Goal: Information Seeking & Learning: Learn about a topic

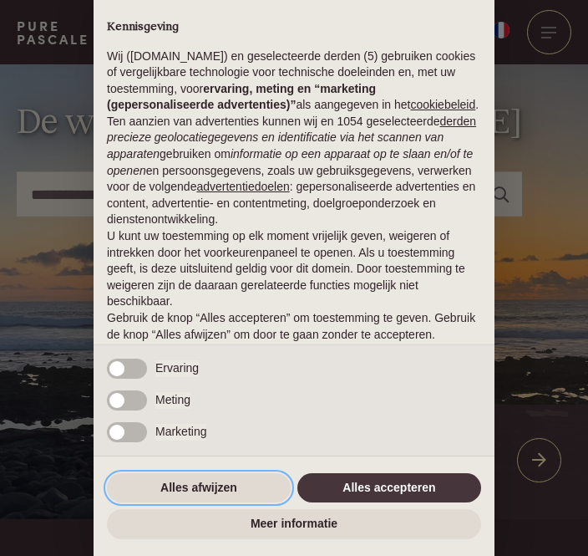
click at [189, 484] on button "Alles afwijzen" at bounding box center [199, 488] width 184 height 30
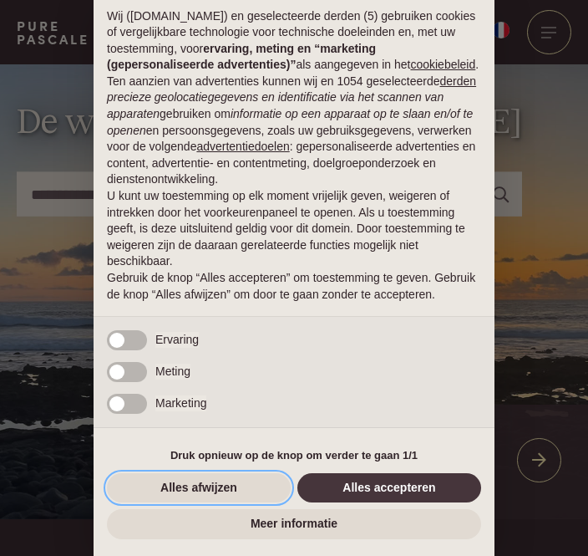
click at [192, 485] on button "Alles afwijzen" at bounding box center [199, 488] width 184 height 30
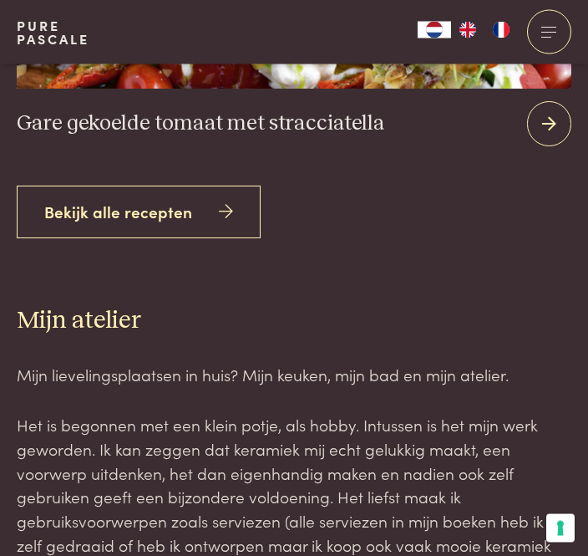
scroll to position [3347, 0]
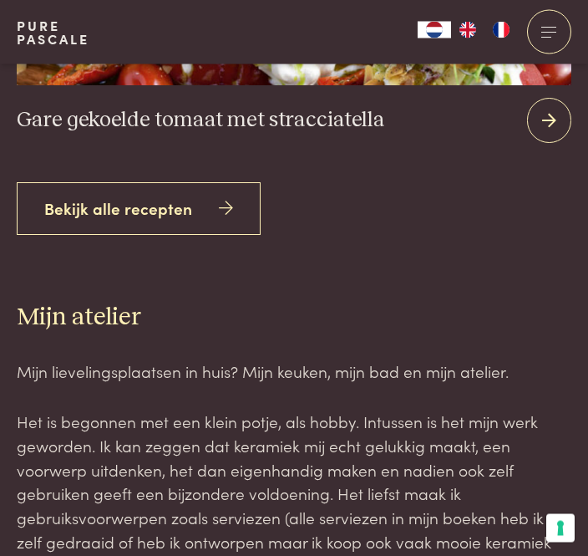
click at [170, 236] on link "Bekijk alle recepten" at bounding box center [139, 209] width 244 height 53
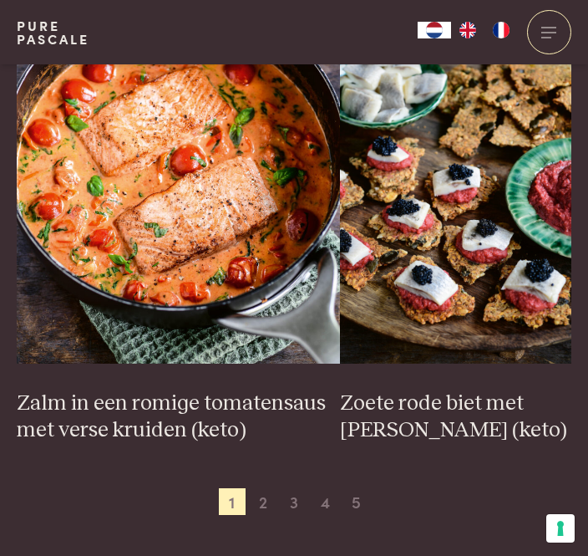
scroll to position [2986, 0]
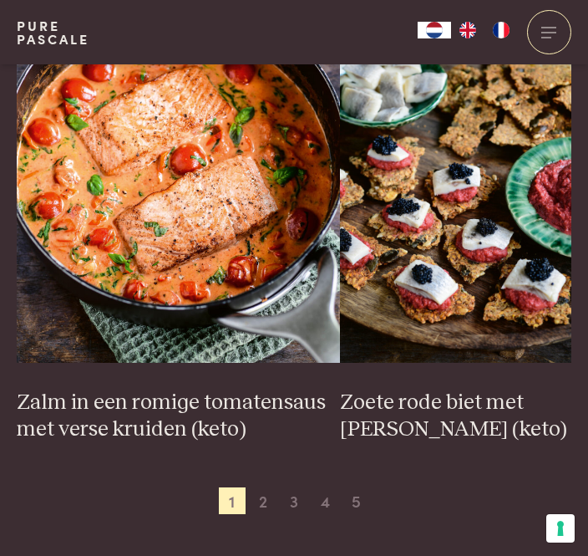
click at [264, 493] on span "2" at bounding box center [263, 500] width 27 height 27
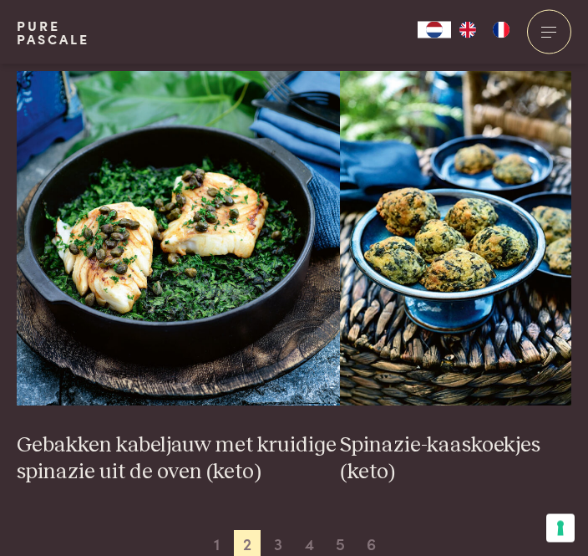
scroll to position [2945, 0]
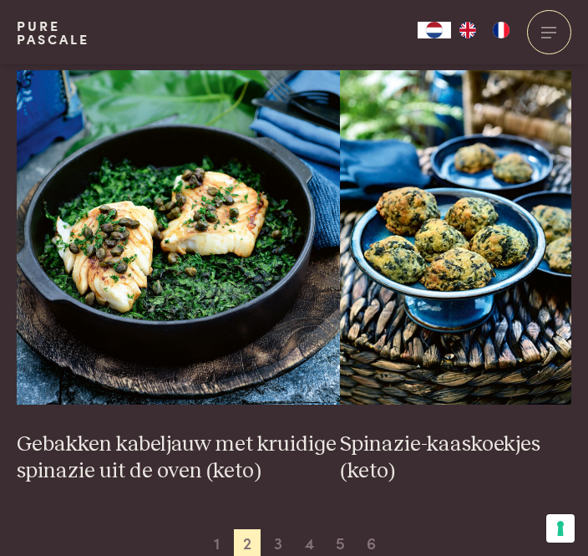
click at [283, 532] on span "3" at bounding box center [278, 542] width 27 height 27
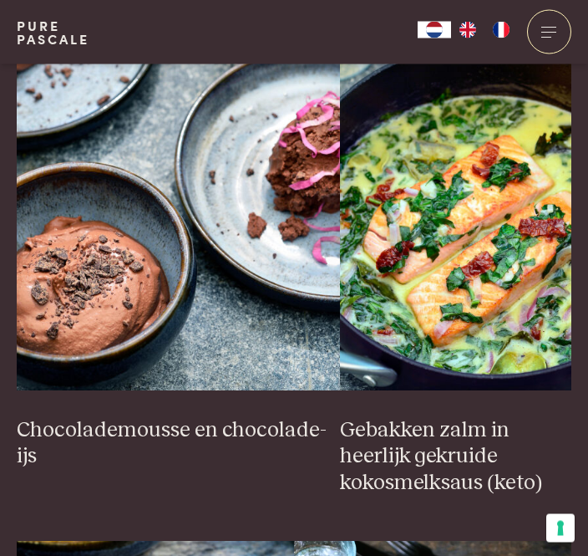
scroll to position [1666, 0]
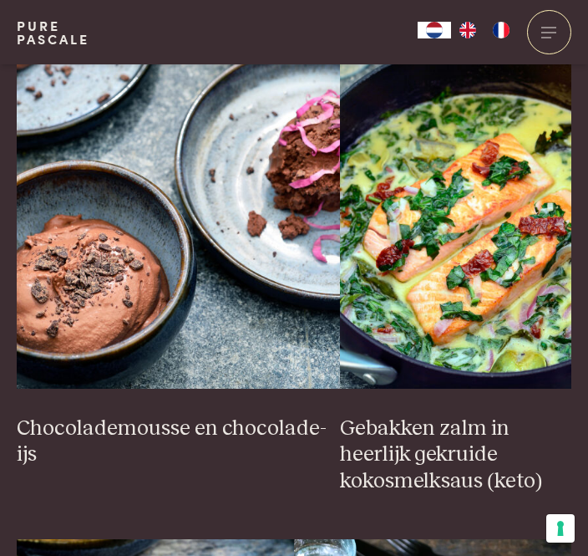
click at [505, 271] on img at bounding box center [456, 221] width 232 height 334
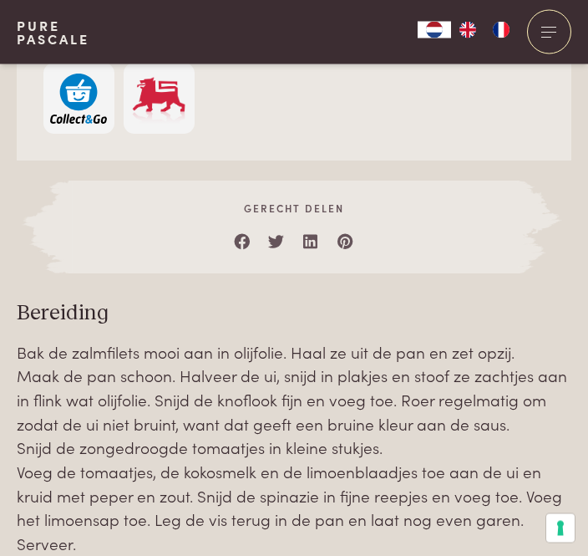
scroll to position [1434, 0]
